Goal: Task Accomplishment & Management: Manage account settings

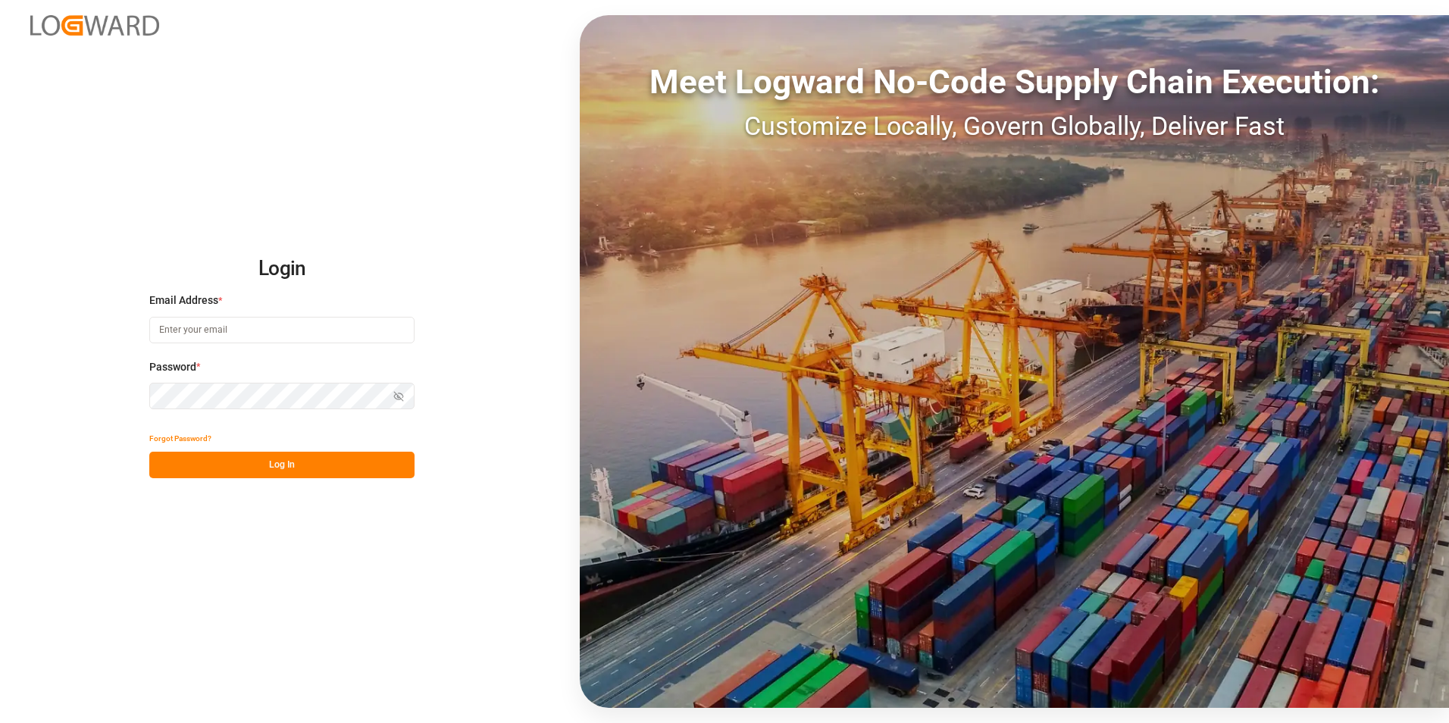
type input "[PERSON_NAME][EMAIL_ADDRESS][DOMAIN_NAME]"
click at [349, 457] on button "Log In" at bounding box center [281, 465] width 265 height 27
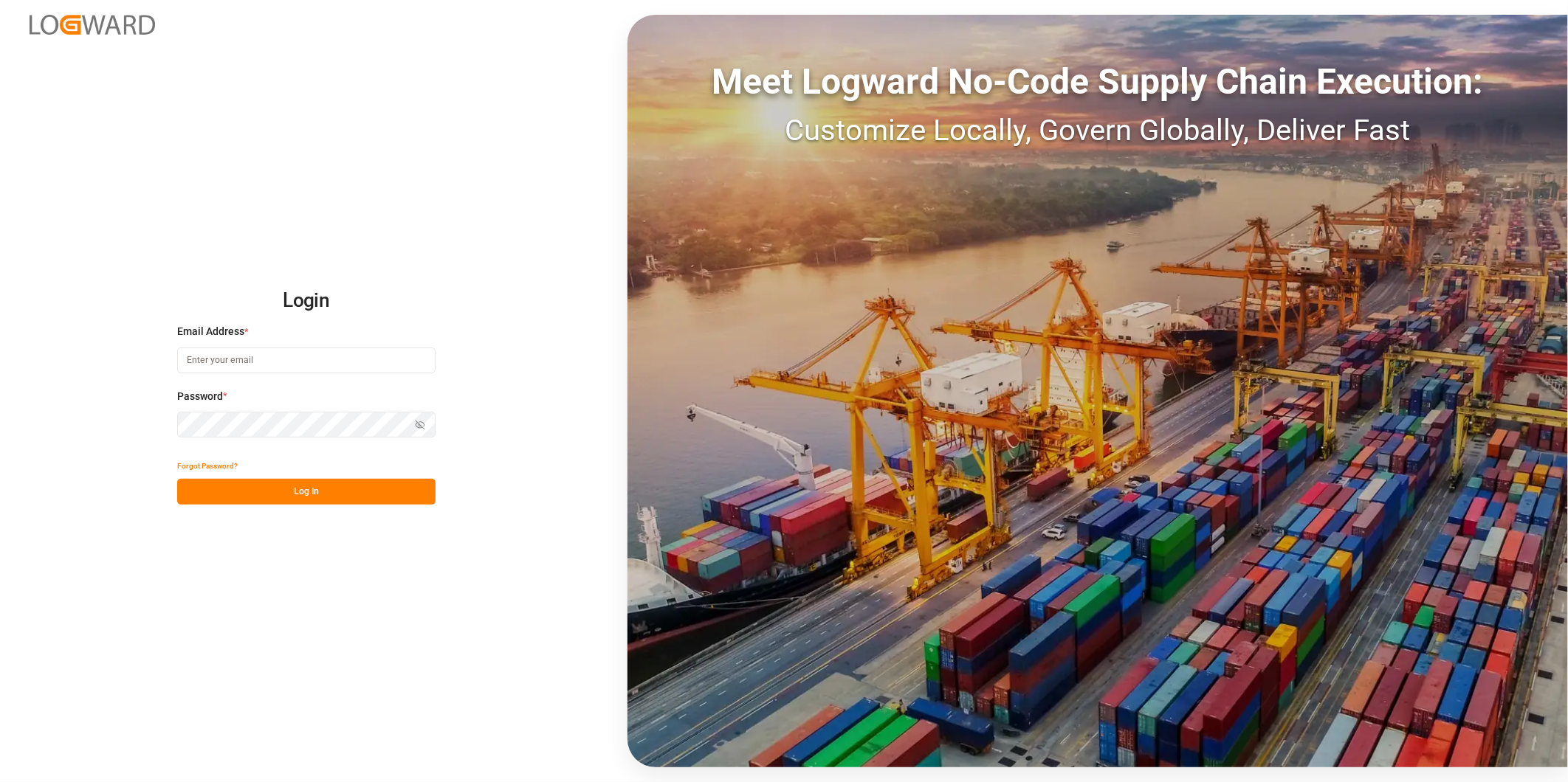
type input "[PERSON_NAME][EMAIL_ADDRESS][DOMAIN_NAME]"
click at [378, 495] on button "Log In" at bounding box center [306, 492] width 258 height 26
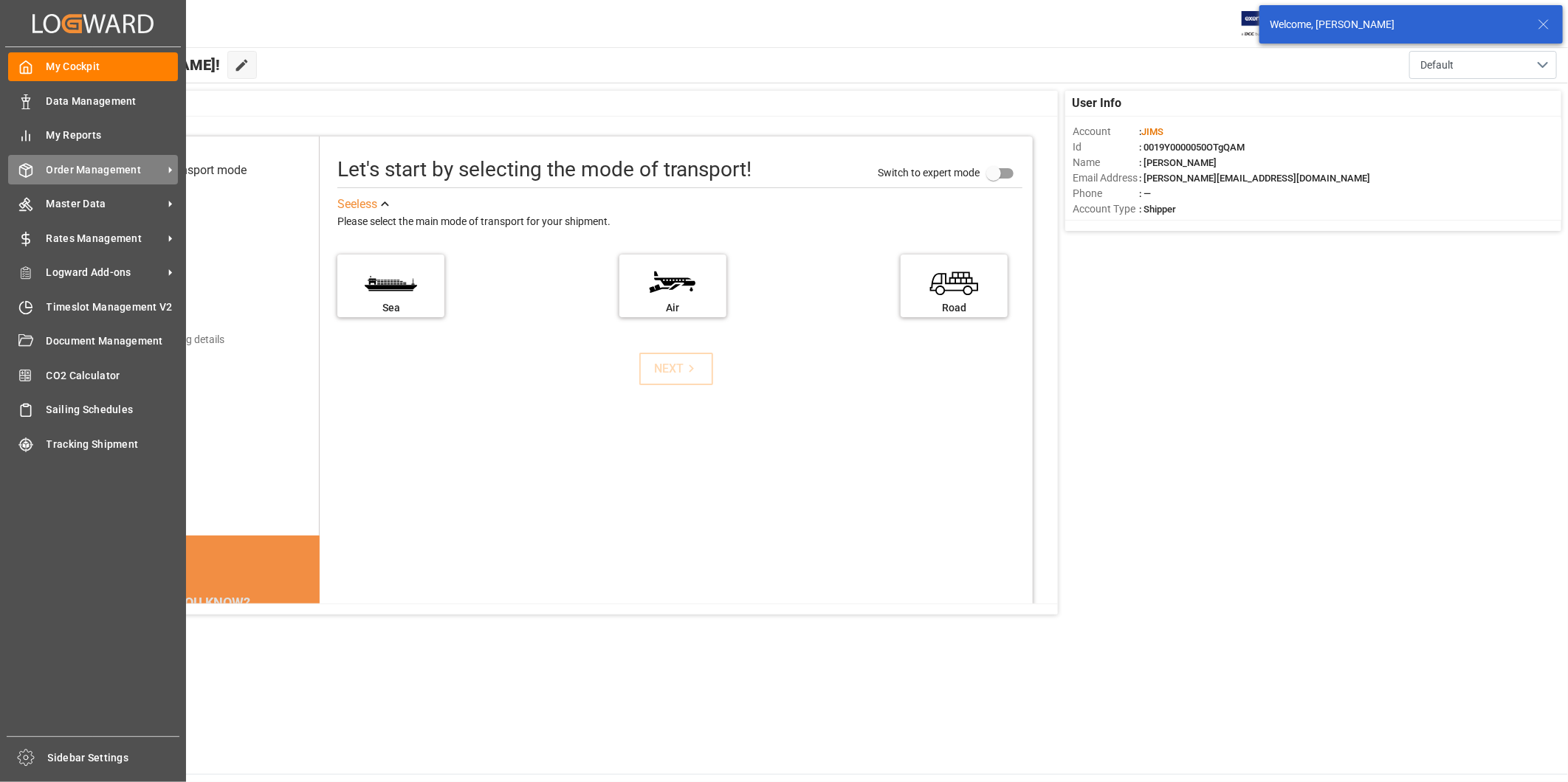
click at [131, 171] on span "Order Management" at bounding box center [105, 170] width 117 height 16
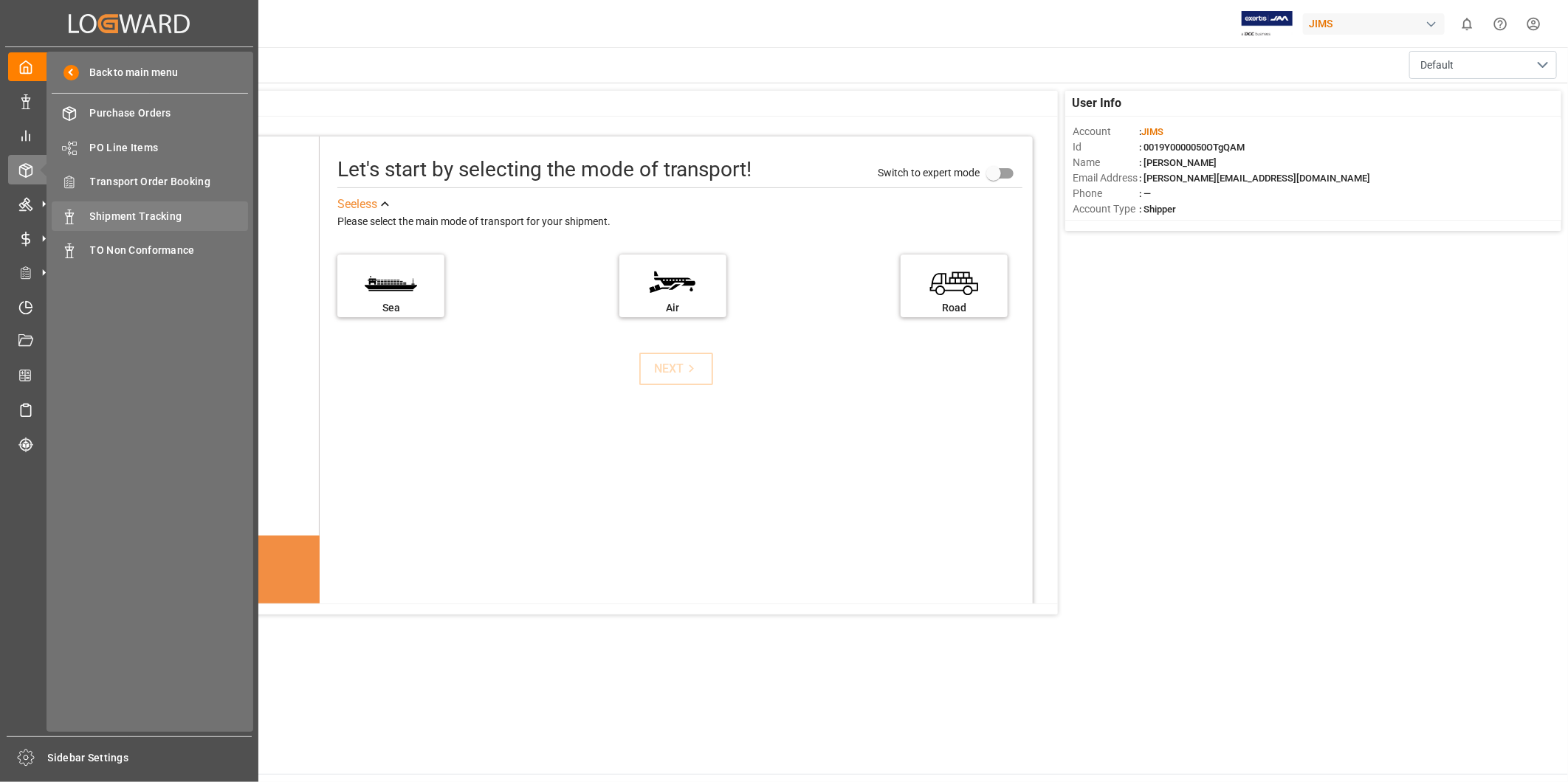
click at [135, 212] on span "Shipment Tracking" at bounding box center [168, 217] width 159 height 16
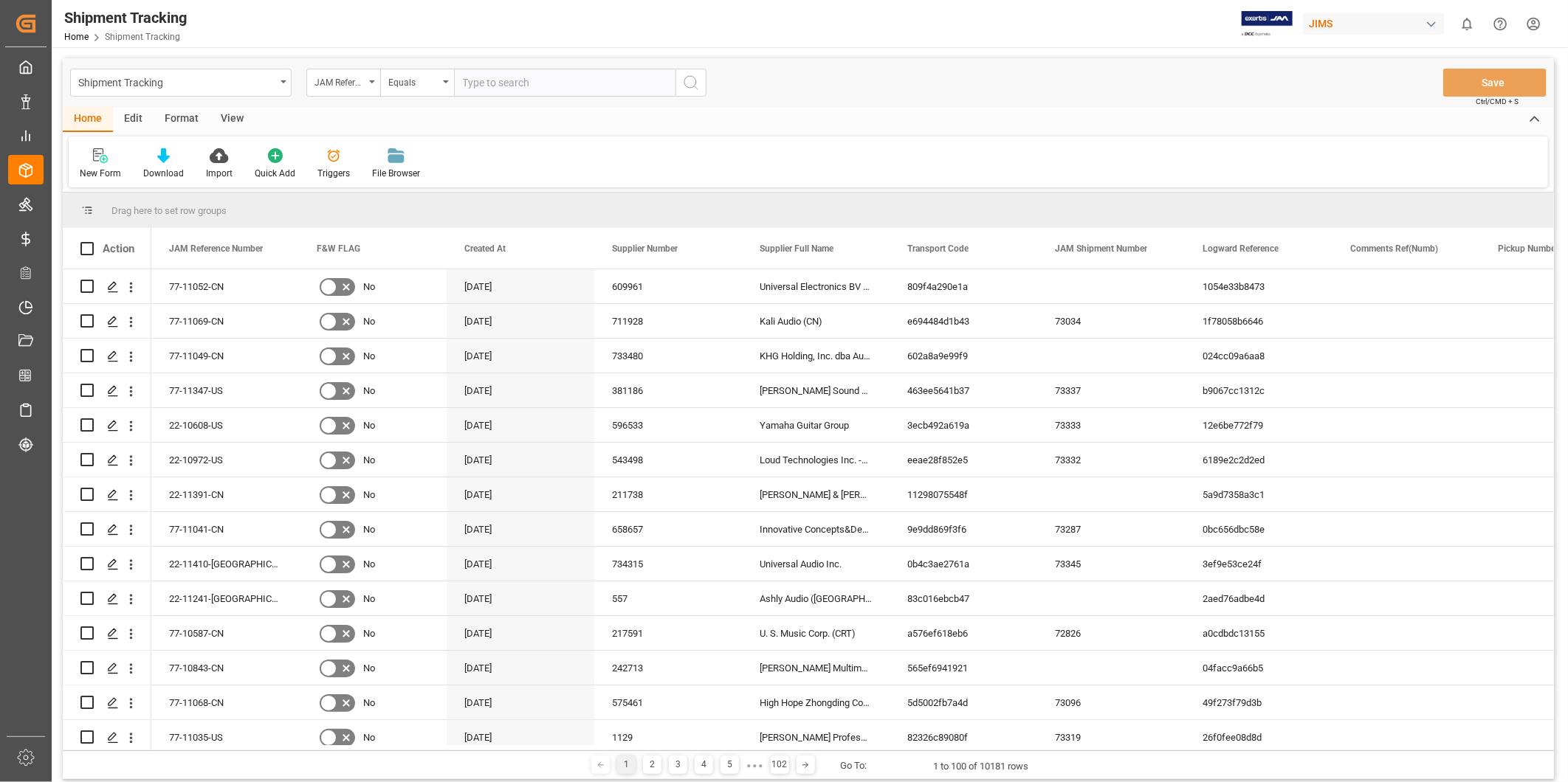
click at [498, 85] on input "text" at bounding box center [564, 82] width 221 height 28
paste input "22-9885-CN"
type input "22-9885-CN"
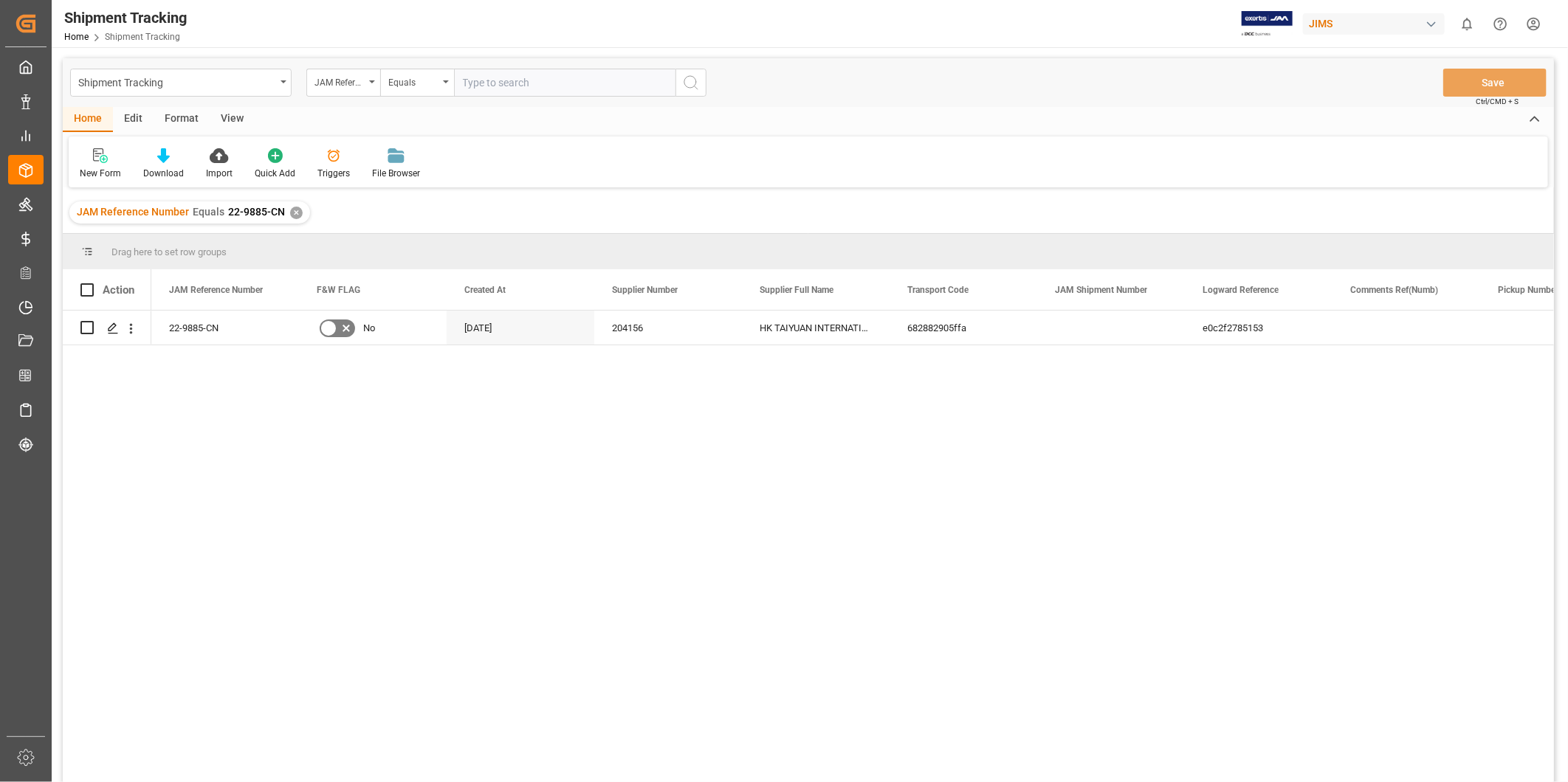
click at [221, 120] on div "View" at bounding box center [232, 120] width 45 height 25
click at [85, 172] on div "Default" at bounding box center [94, 173] width 29 height 14
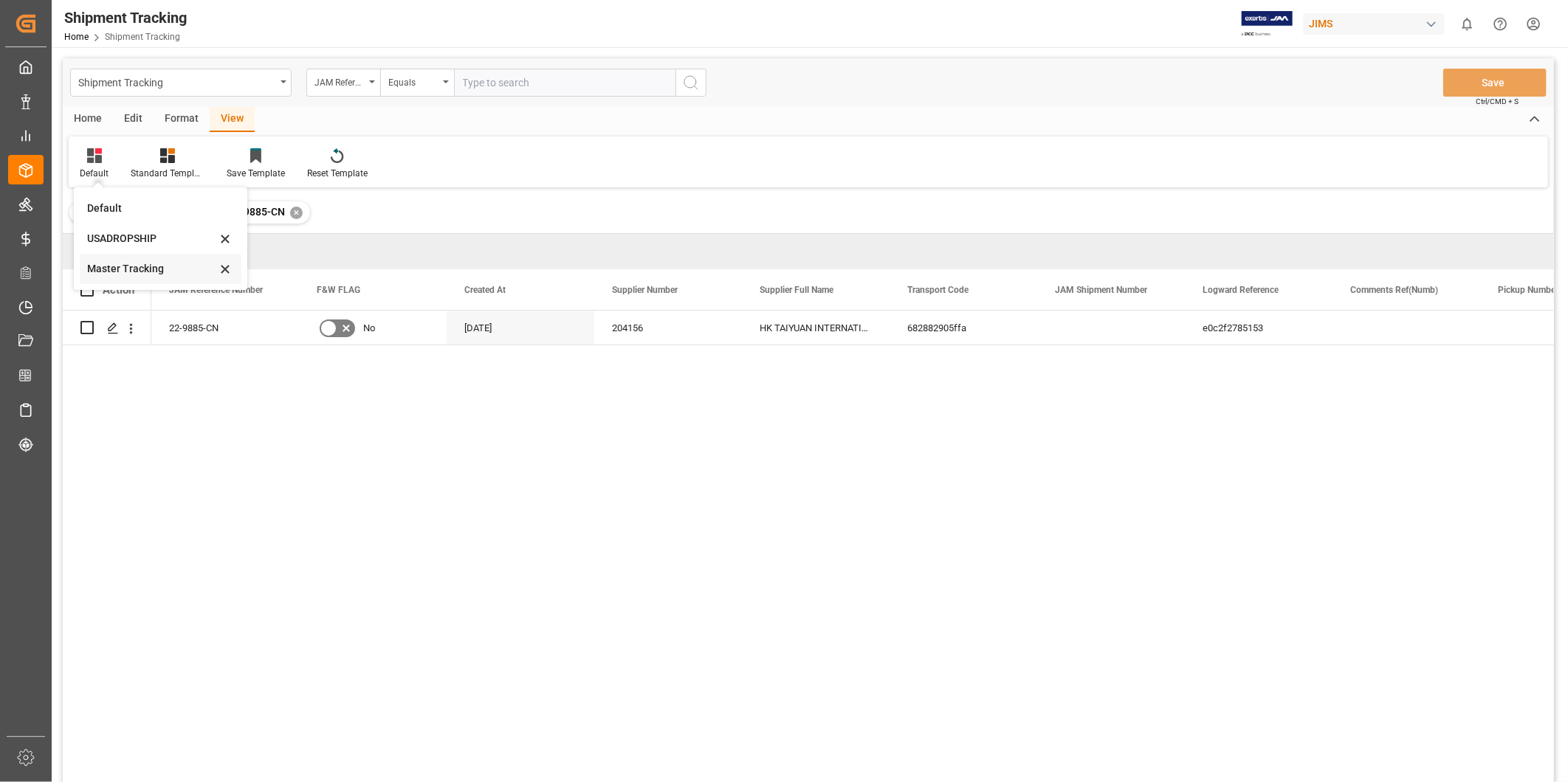
click at [120, 270] on div "Master Tracking" at bounding box center [151, 269] width 130 height 16
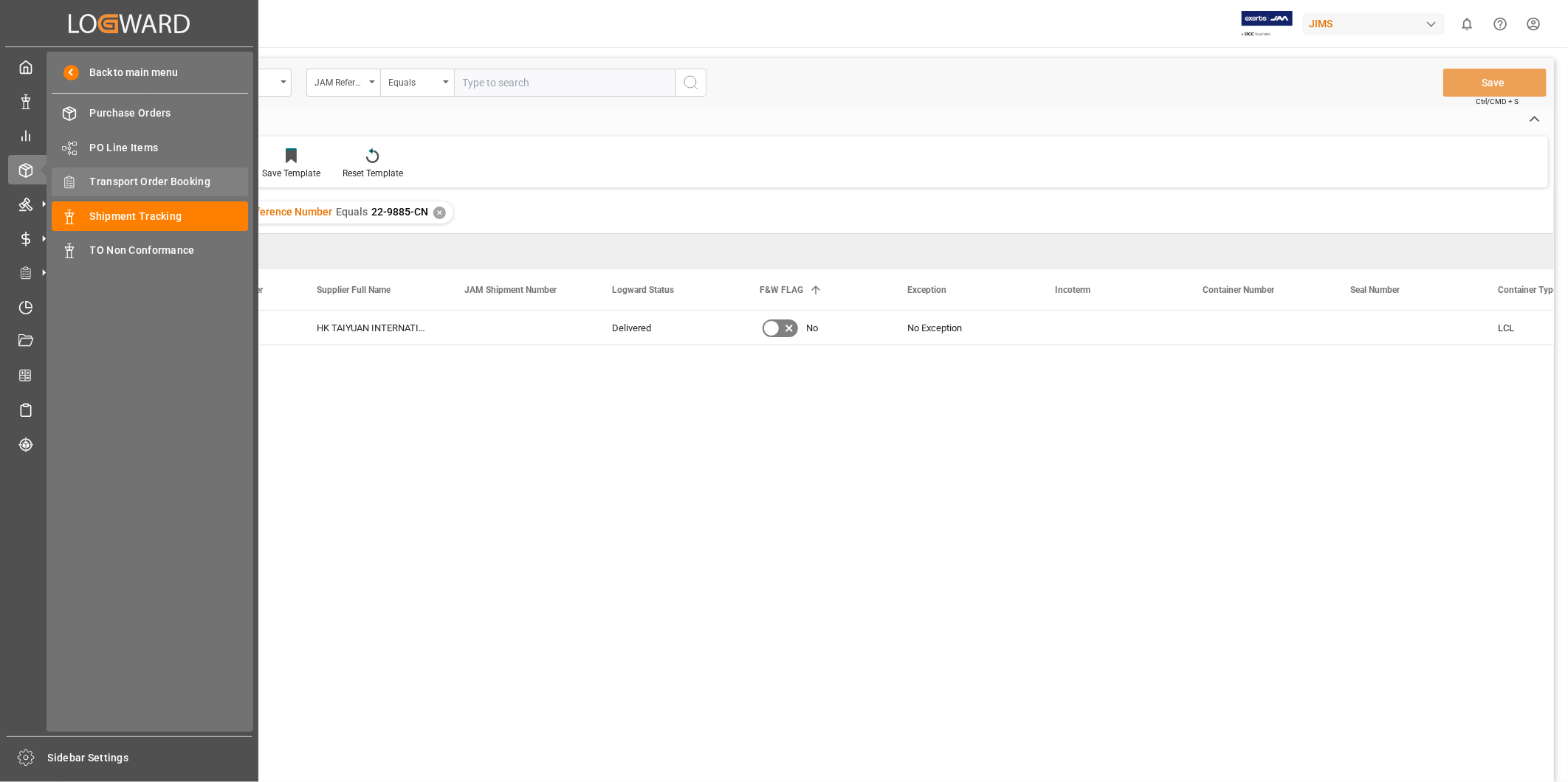
click at [161, 184] on span "Transport Order Booking" at bounding box center [168, 182] width 159 height 16
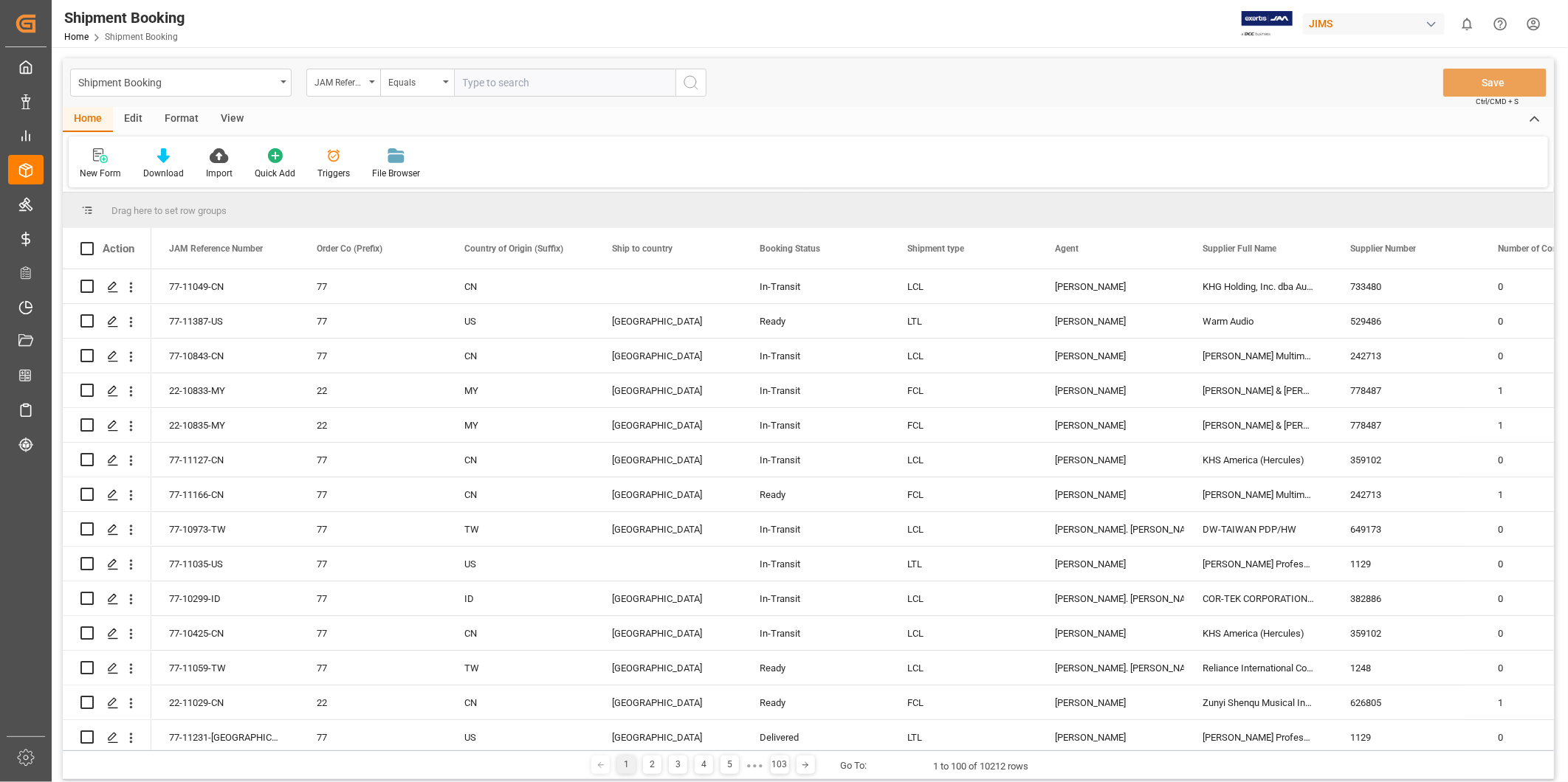
click at [495, 83] on input "text" at bounding box center [564, 82] width 221 height 28
paste input "22-9885-CN"
type input "22-9885-CN"
click at [688, 87] on icon "search button" at bounding box center [691, 83] width 18 height 18
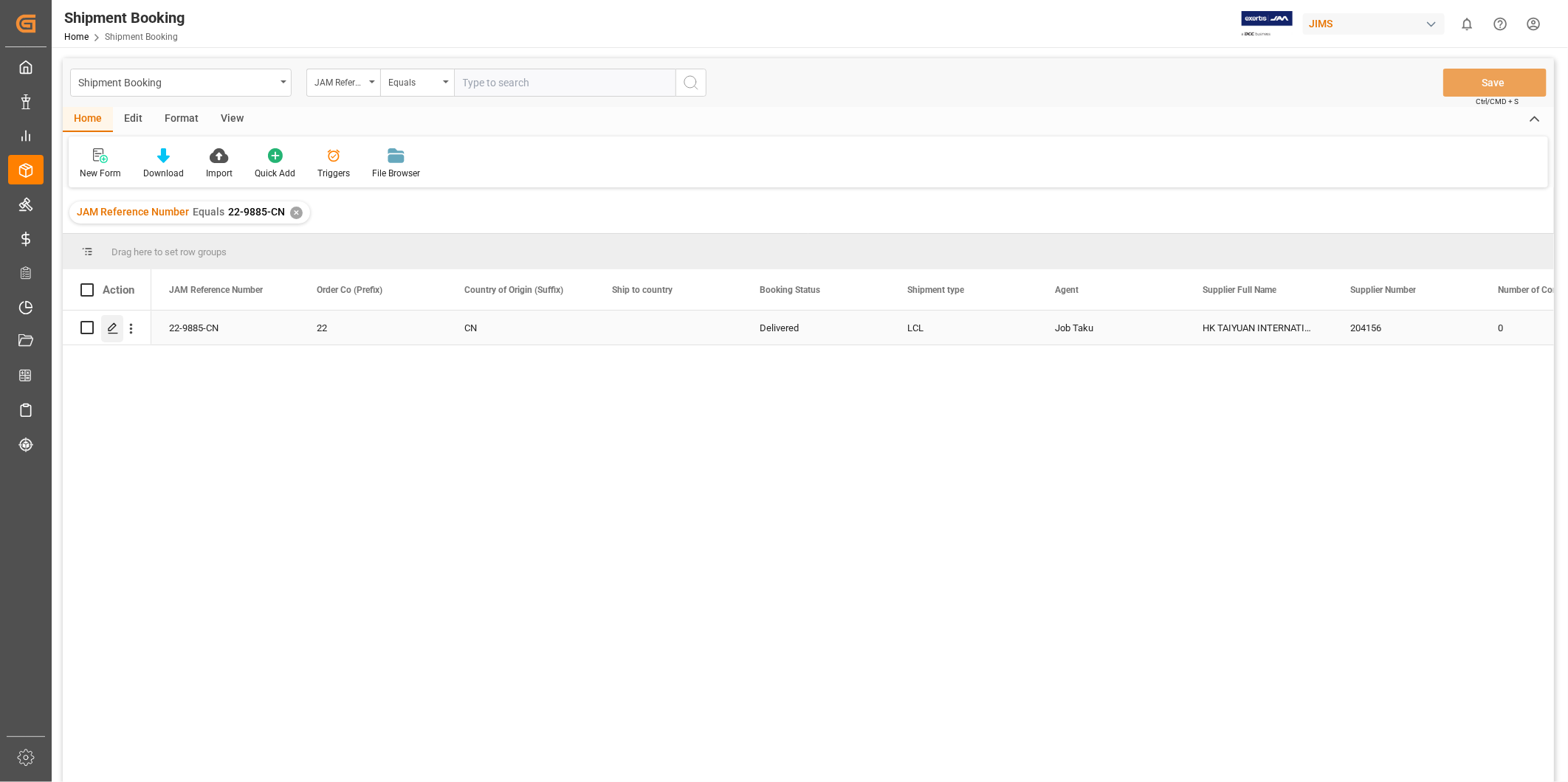
click at [114, 327] on polygon "Press SPACE to select this row." at bounding box center [112, 327] width 8 height 8
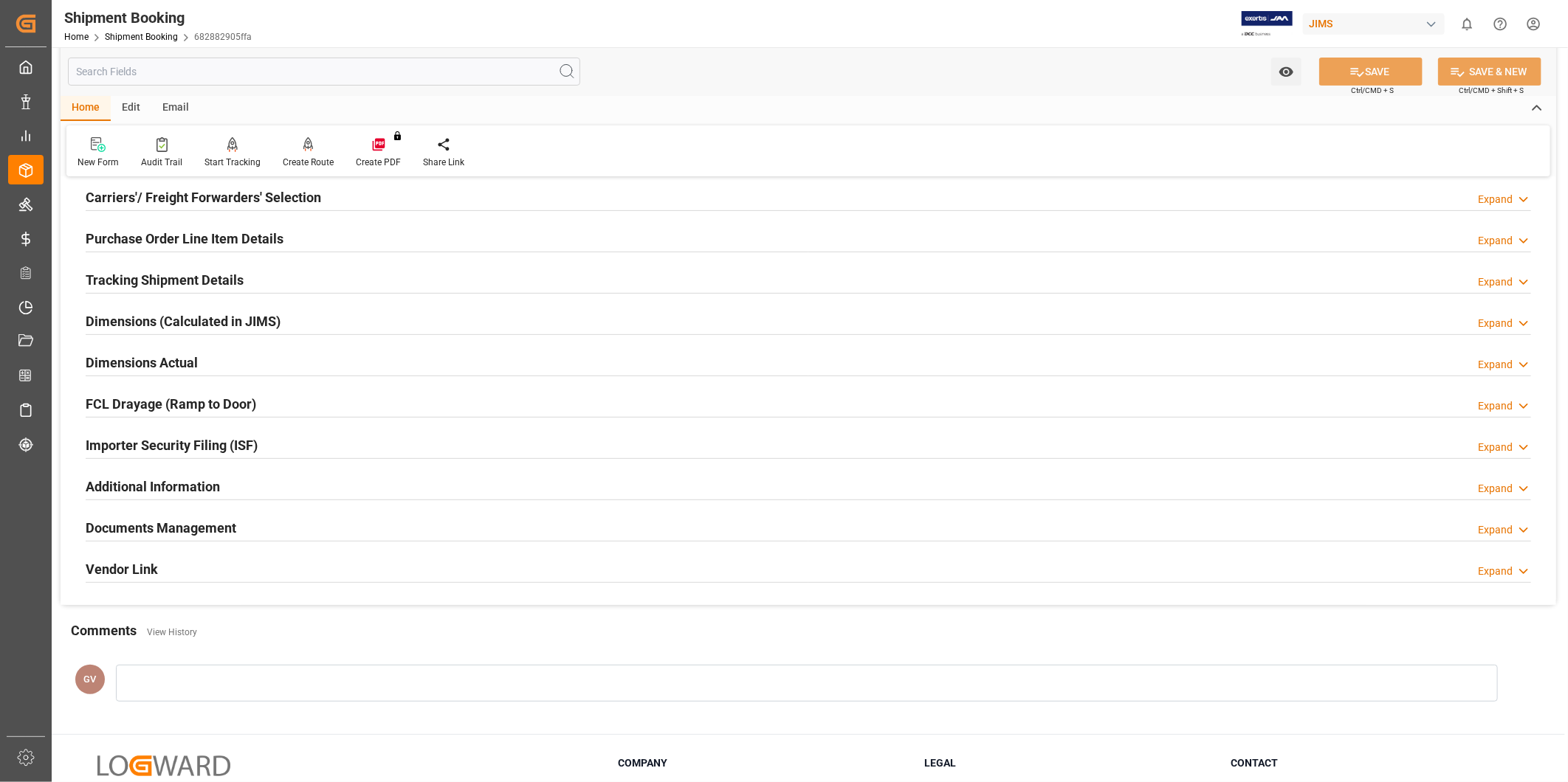
scroll to position [327, 0]
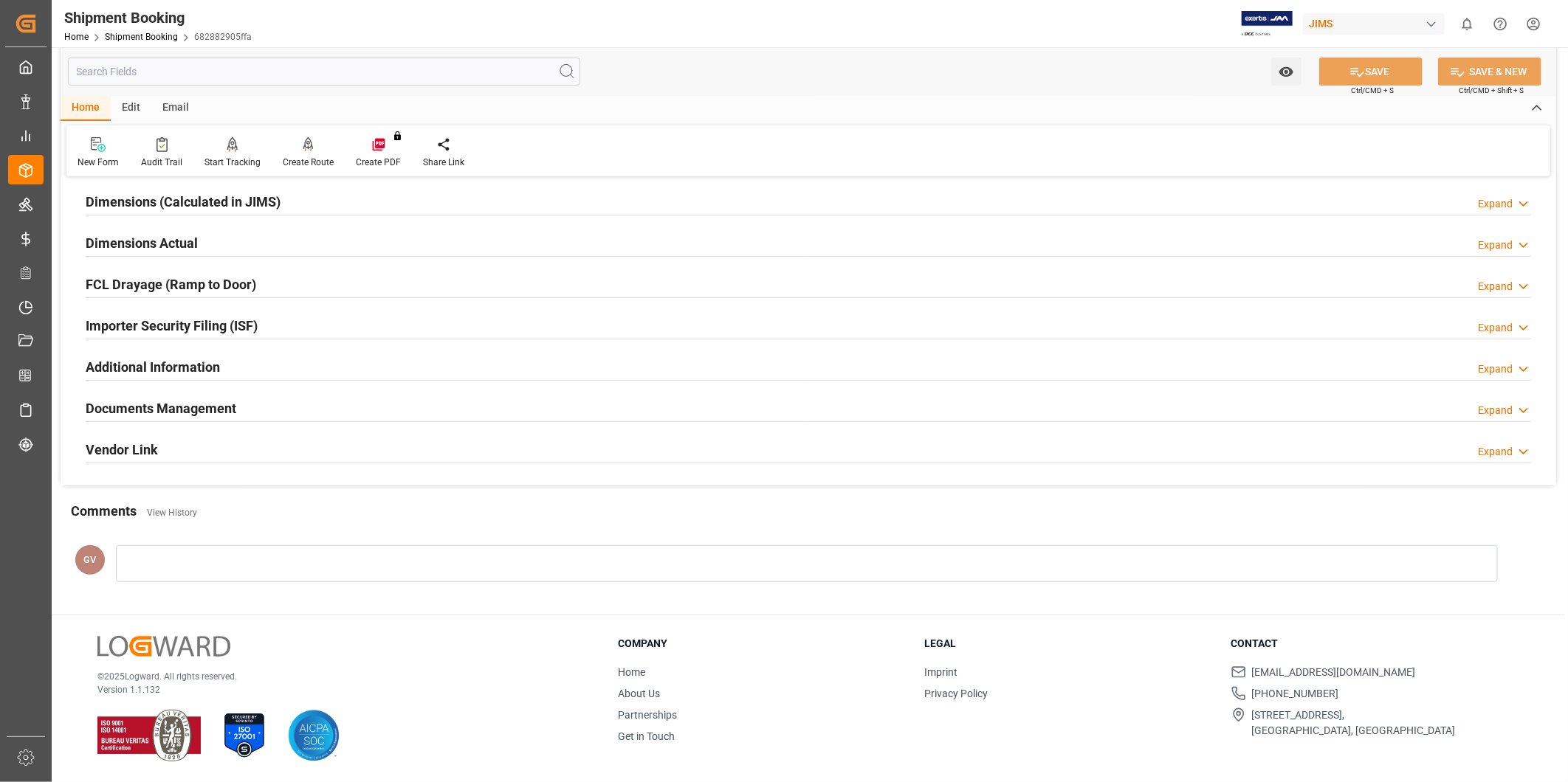
click at [248, 401] on div "Documents Management Expand" at bounding box center [808, 407] width 1445 height 28
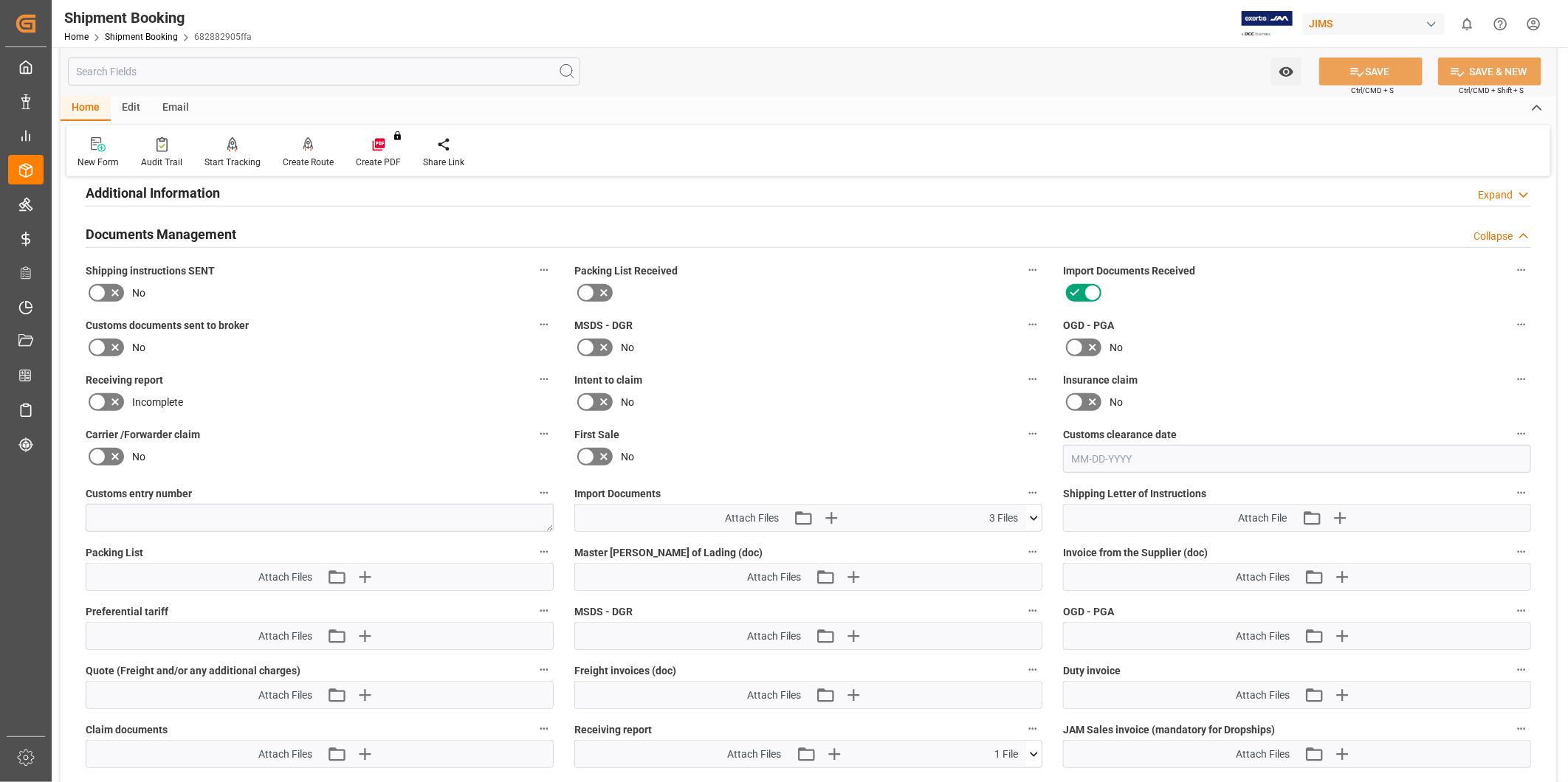
scroll to position [736, 0]
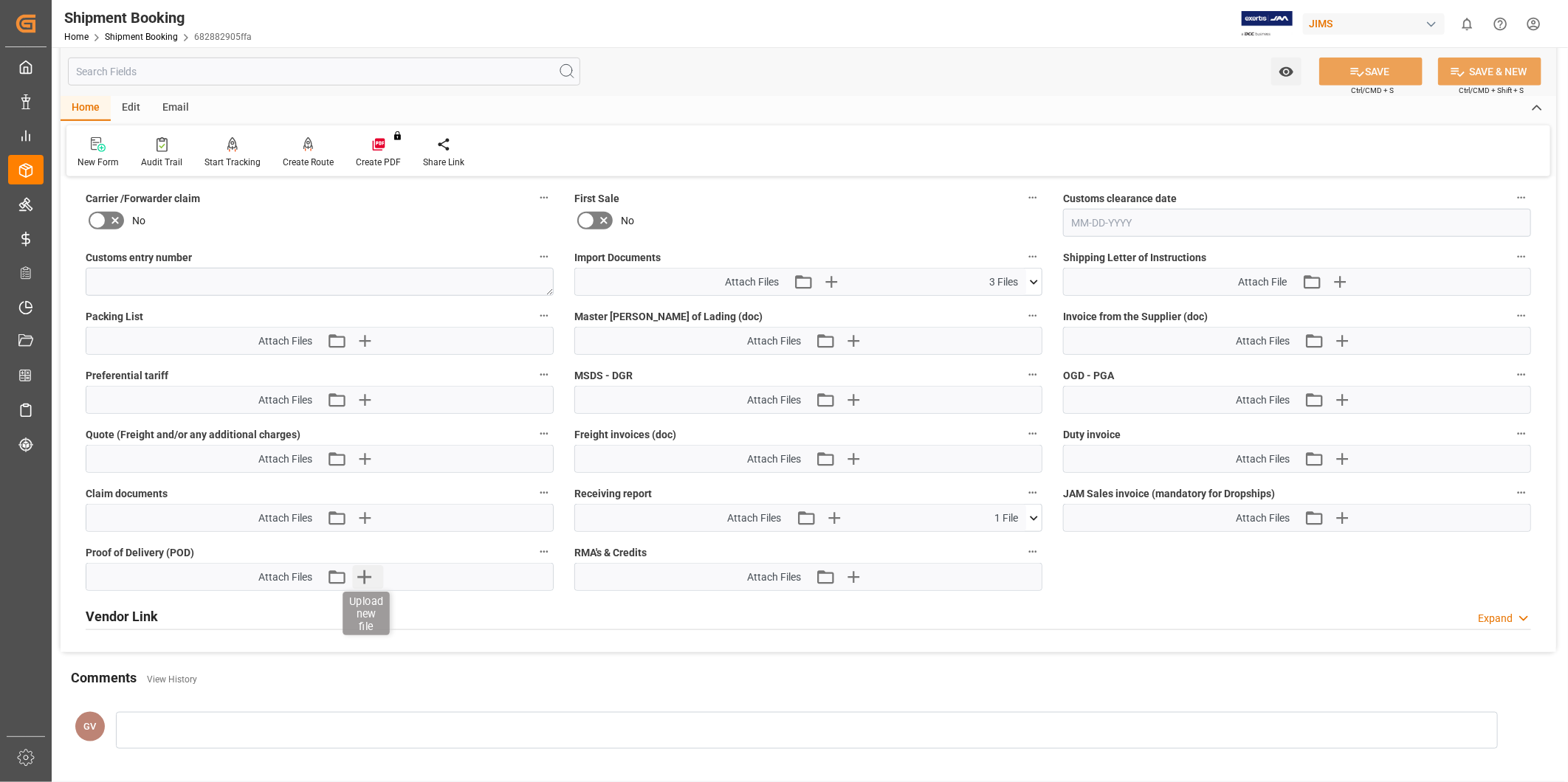
click at [373, 570] on icon "button" at bounding box center [364, 577] width 23 height 23
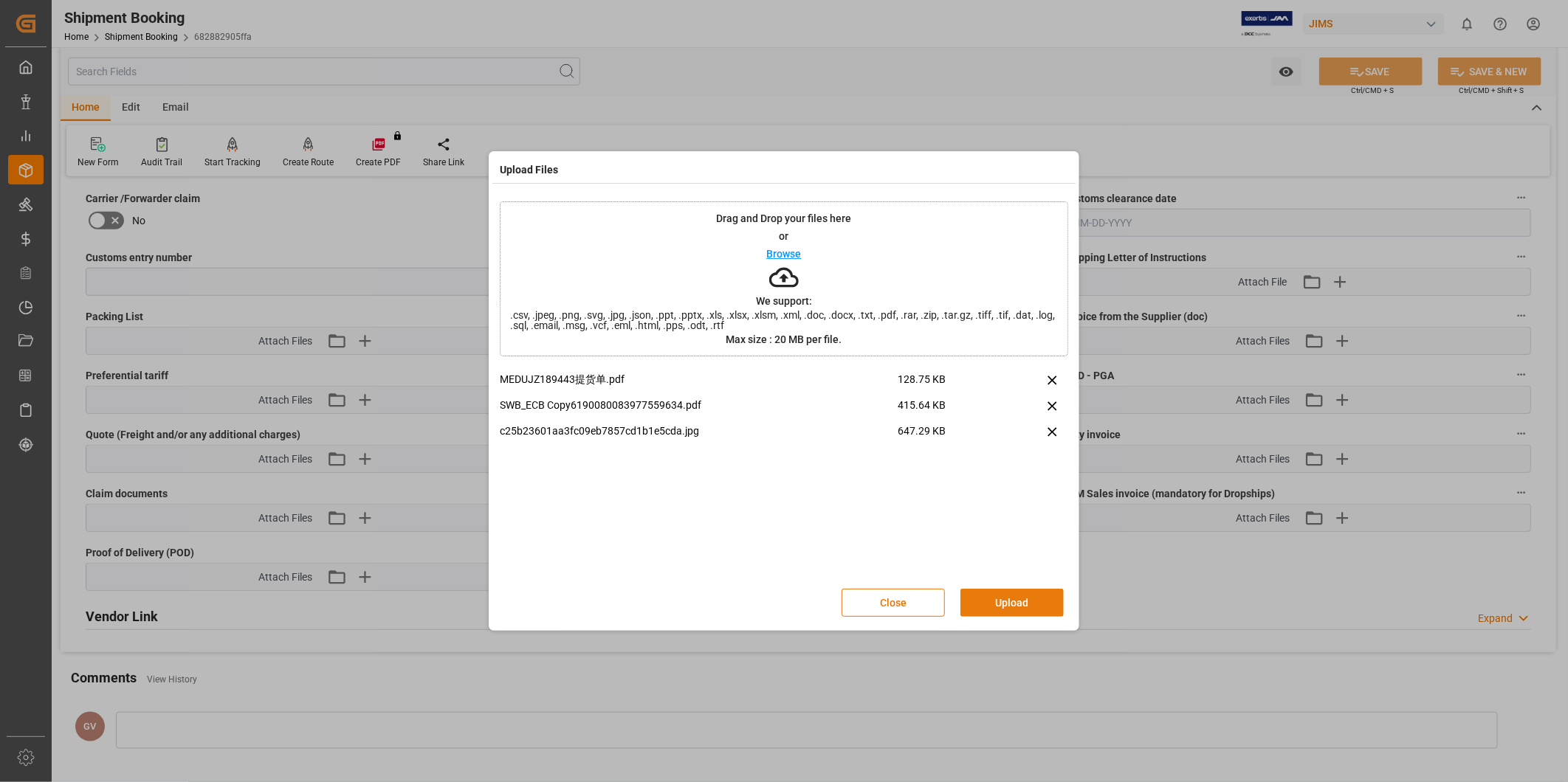
click at [1019, 602] on button "Upload" at bounding box center [1012, 603] width 103 height 28
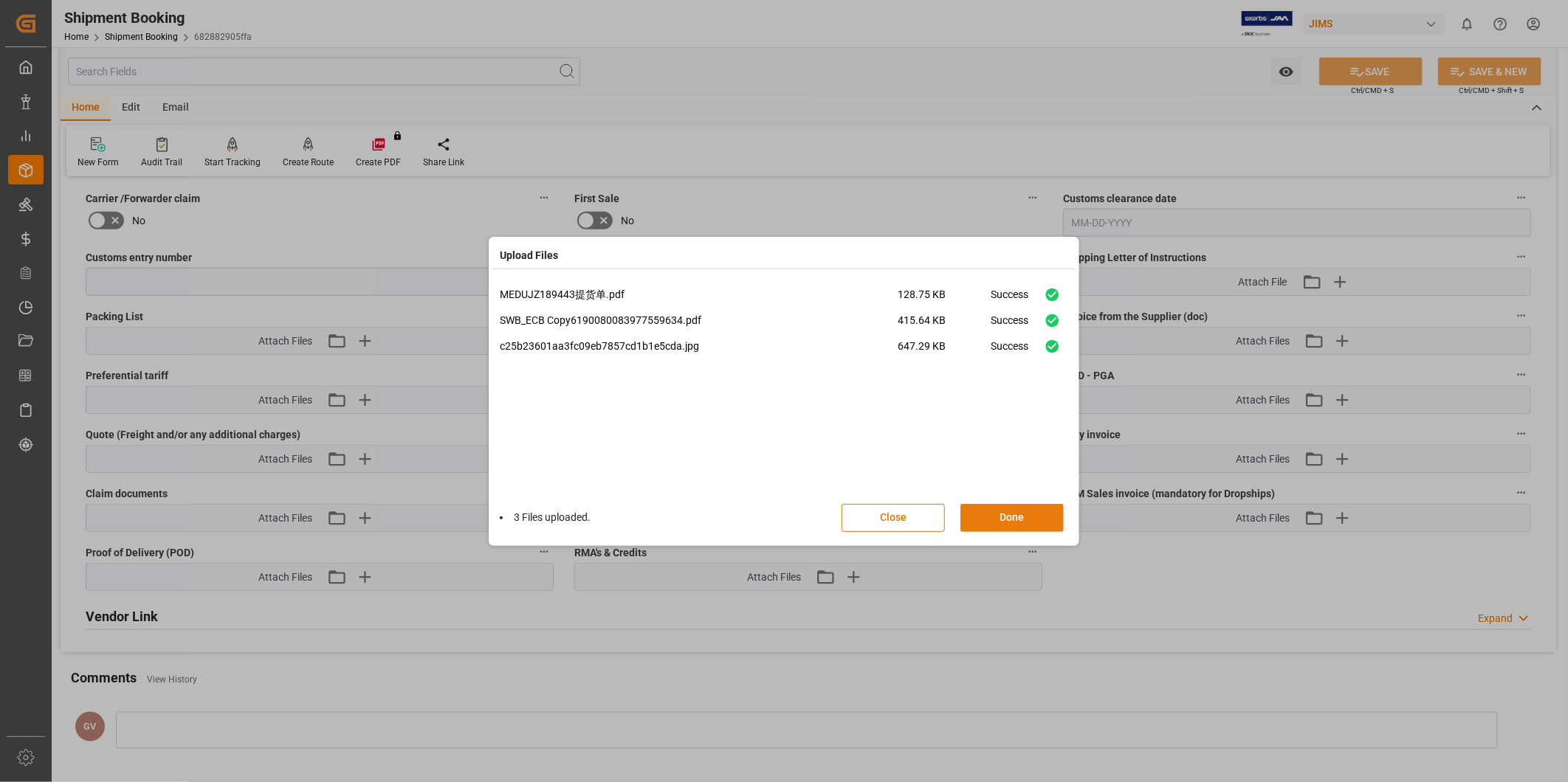
drag, startPoint x: 1027, startPoint y: 520, endPoint x: 1112, endPoint y: 431, distance: 123.1
click at [1027, 518] on button "Done" at bounding box center [1012, 518] width 103 height 28
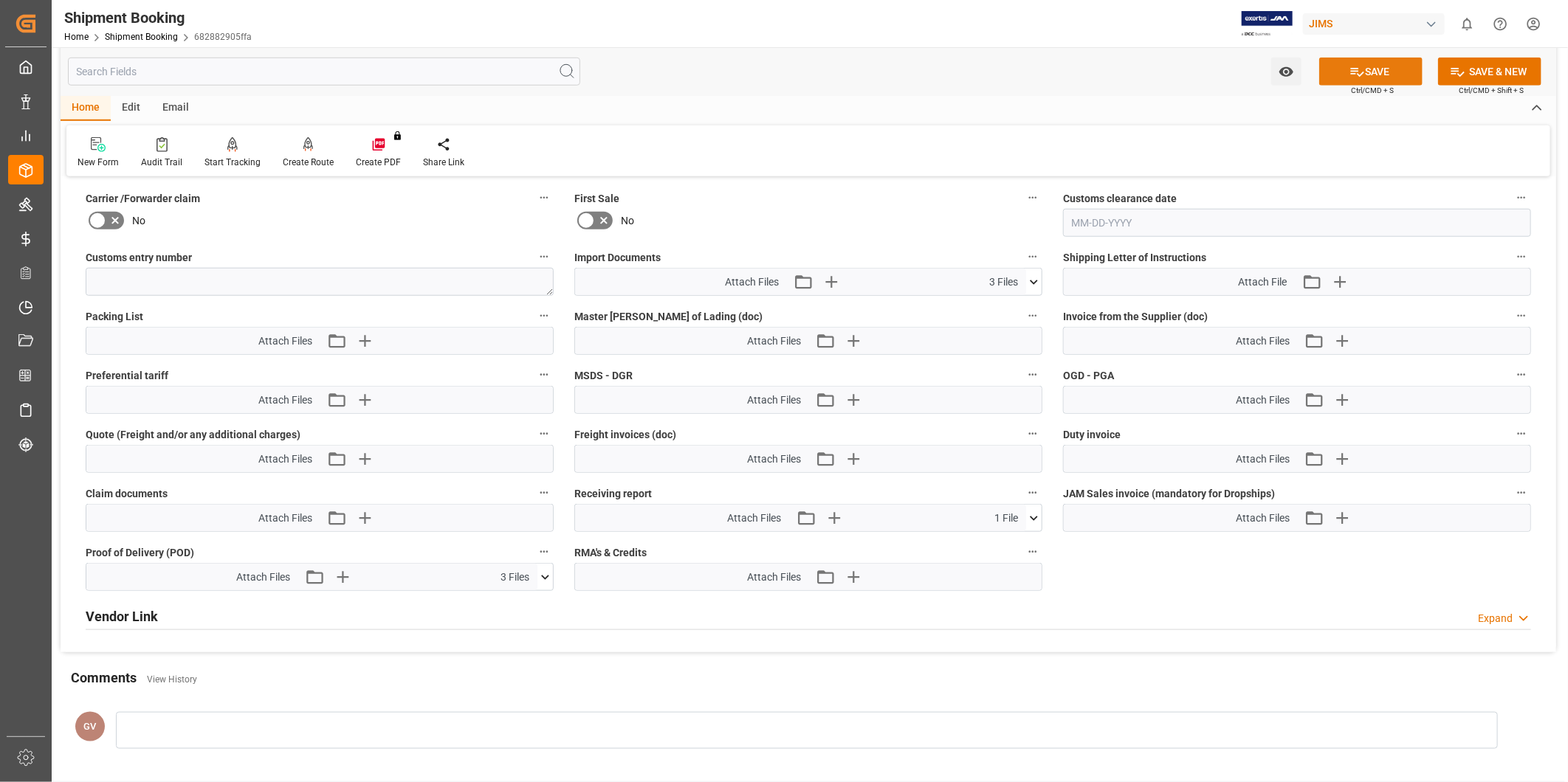
click at [1379, 71] on button "SAVE" at bounding box center [1370, 71] width 103 height 28
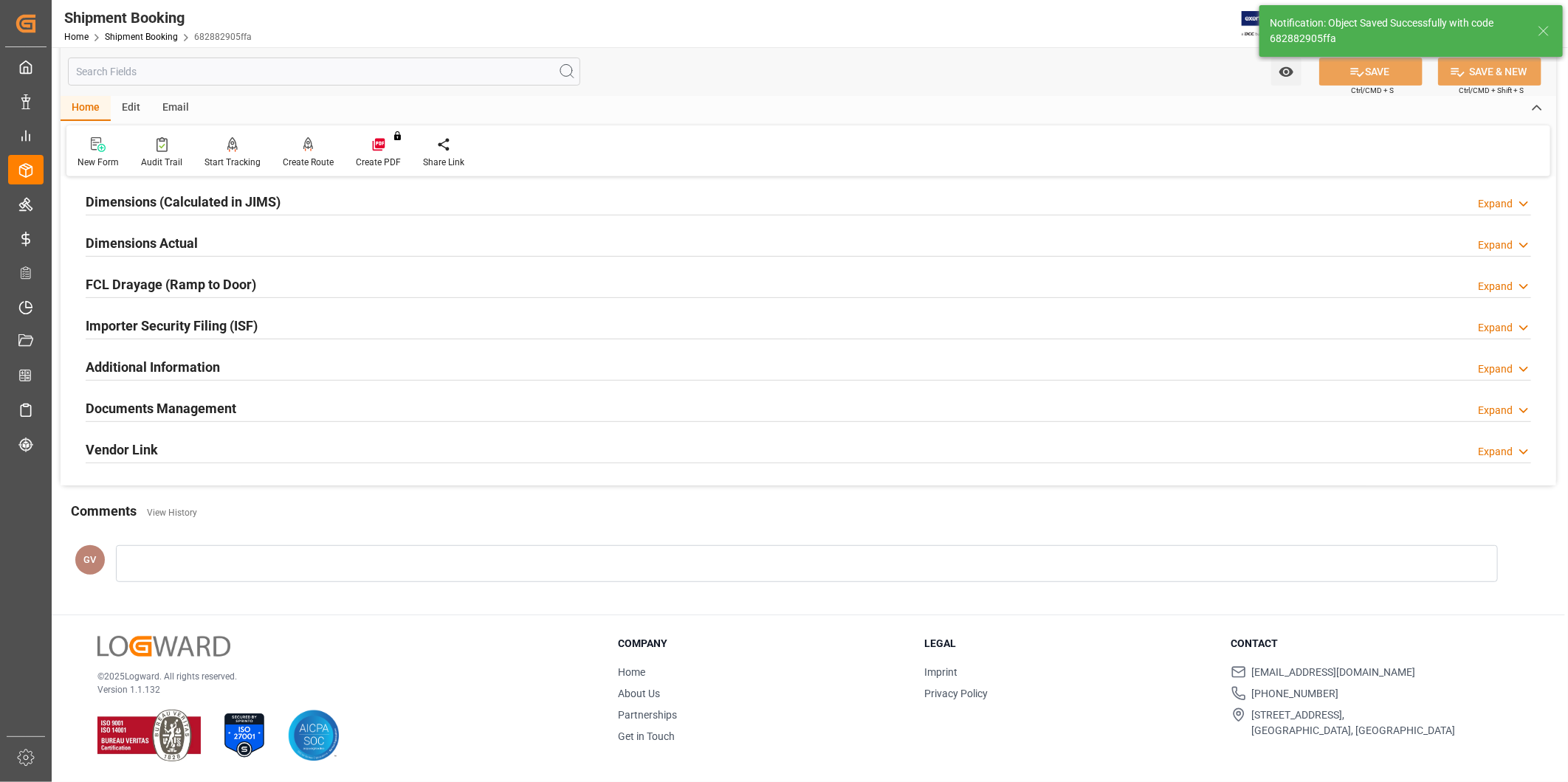
scroll to position [164, 0]
